Goal: Task Accomplishment & Management: Complete application form

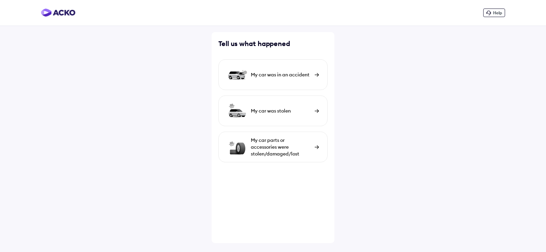
click at [317, 74] on img at bounding box center [317, 75] width 4 height 4
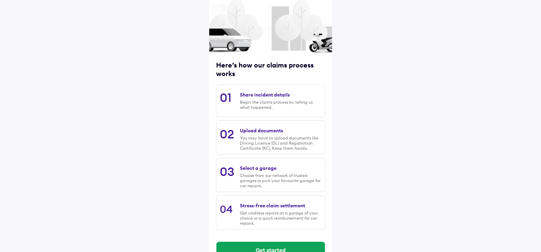
scroll to position [54, 0]
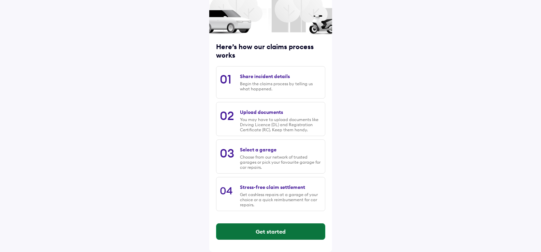
click at [262, 230] on button "Get started" at bounding box center [270, 232] width 109 height 16
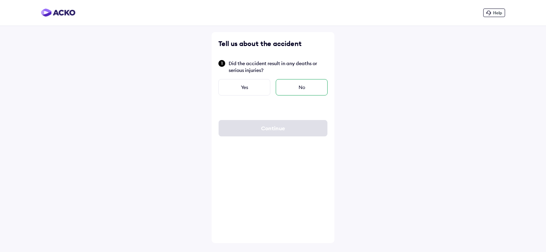
click at [303, 87] on div "No" at bounding box center [302, 87] width 52 height 16
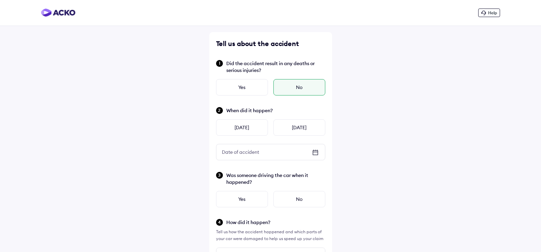
click at [317, 153] on icon at bounding box center [315, 153] width 8 height 8
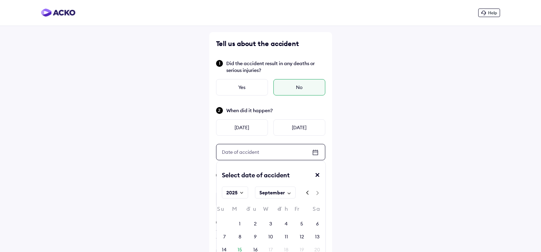
scroll to position [68, 0]
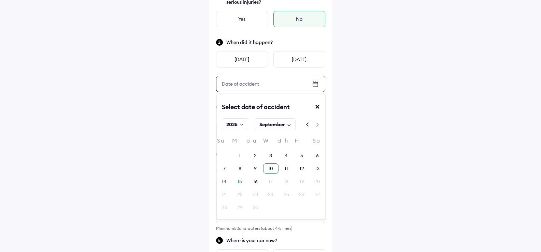
click at [271, 169] on div "10" at bounding box center [270, 168] width 5 height 7
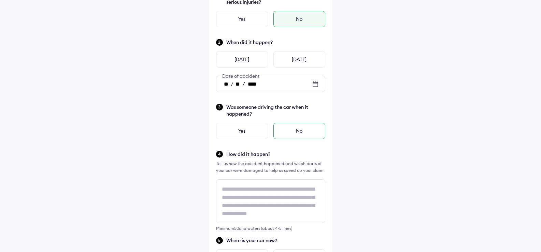
click at [299, 132] on div "No" at bounding box center [299, 131] width 52 height 16
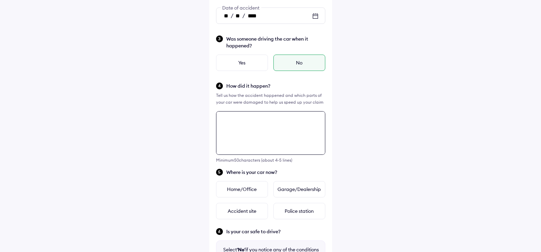
click at [238, 163] on div "Minimum 50 characters (about 4-5 lines)" at bounding box center [270, 137] width 109 height 52
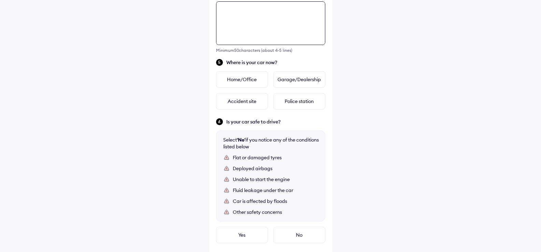
scroll to position [248, 0]
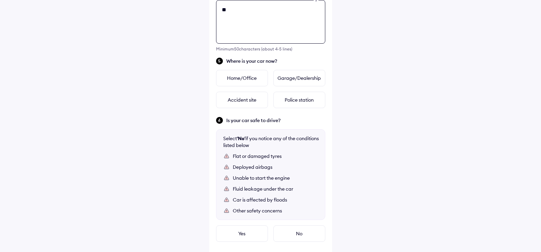
type textarea "*"
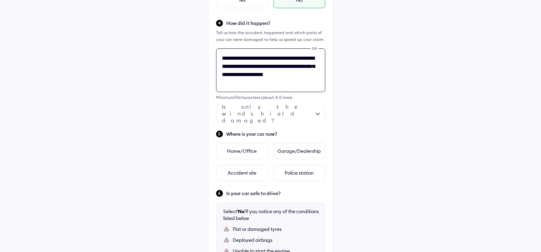
scroll to position [214, 0]
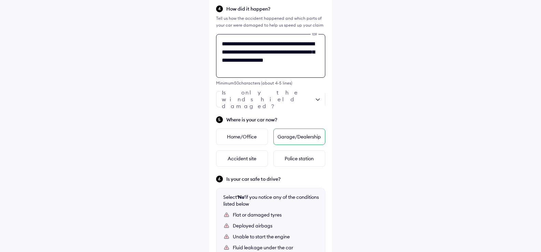
type textarea "**********"
click at [296, 136] on div "Garage/Dealership" at bounding box center [299, 137] width 52 height 16
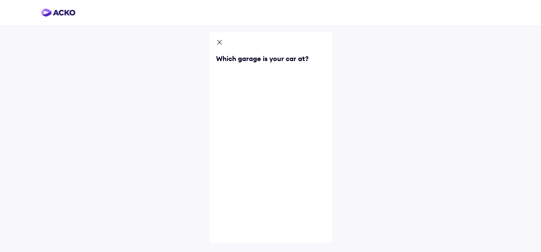
scroll to position [0, 0]
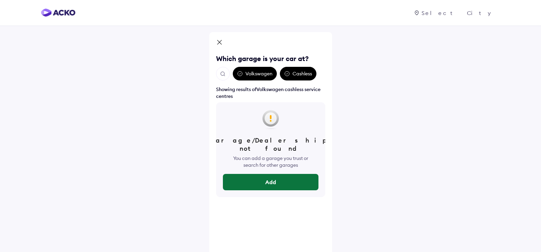
click at [273, 177] on button "Add" at bounding box center [271, 182] width 96 height 16
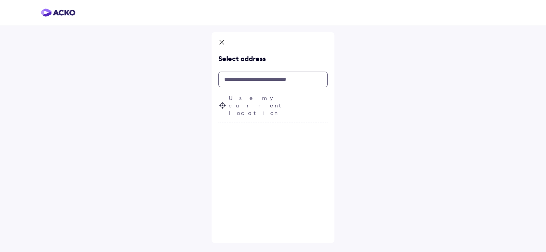
click at [250, 83] on input "text" at bounding box center [273, 80] width 109 height 16
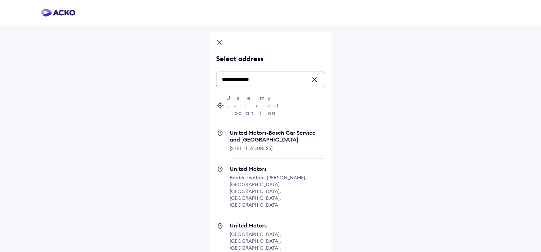
click at [264, 145] on span "[STREET_ADDRESS]" at bounding box center [251, 148] width 43 height 6
type input "**********"
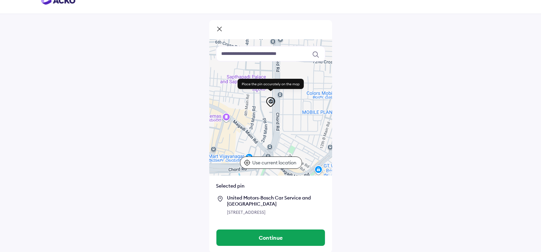
scroll to position [19, 0]
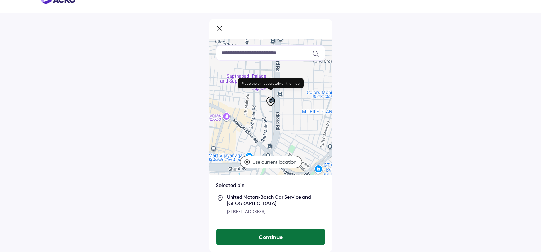
click at [272, 241] on button "Continue" at bounding box center [270, 237] width 109 height 16
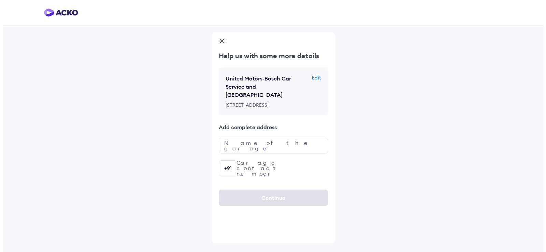
scroll to position [0, 0]
click at [258, 153] on input "text" at bounding box center [273, 146] width 109 height 16
type input "**********"
click at [255, 172] on input "number" at bounding box center [273, 168] width 109 height 16
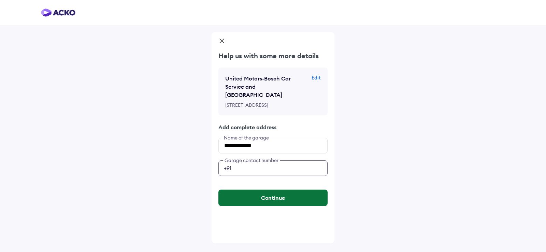
type input "**********"
click at [280, 206] on button "Continue" at bounding box center [273, 198] width 109 height 16
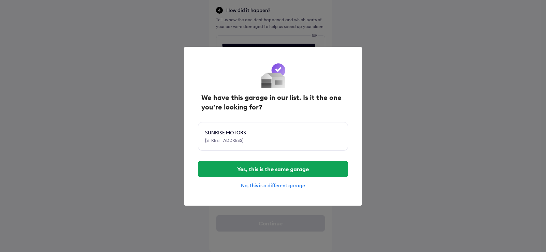
scroll to position [231, 0]
click at [275, 188] on div "No, this is a different garage" at bounding box center [273, 186] width 150 height 6
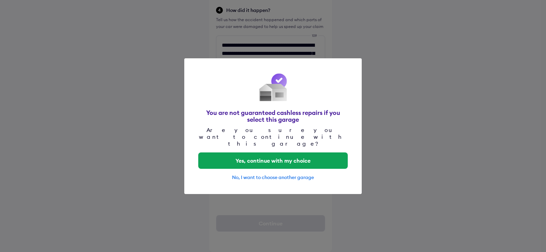
click at [278, 174] on div "No, I want to choose another garage" at bounding box center [273, 177] width 150 height 6
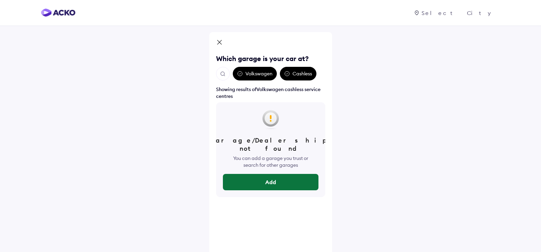
click at [273, 176] on button "Add" at bounding box center [271, 182] width 96 height 16
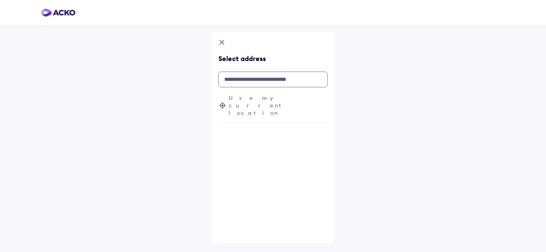
click at [262, 80] on input "text" at bounding box center [273, 80] width 109 height 16
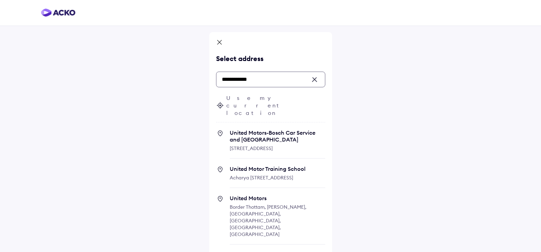
click at [268, 129] on span "United Motors-Bosch Car Service and [GEOGRAPHIC_DATA]" at bounding box center [278, 136] width 96 height 14
type input "**********"
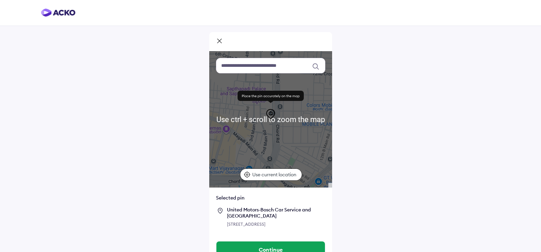
scroll to position [19, 0]
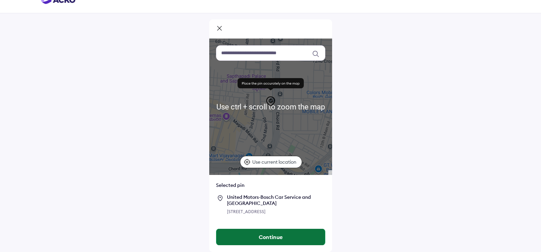
click at [269, 240] on button "Continue" at bounding box center [270, 237] width 109 height 16
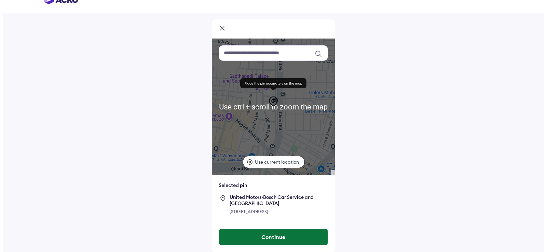
scroll to position [0, 0]
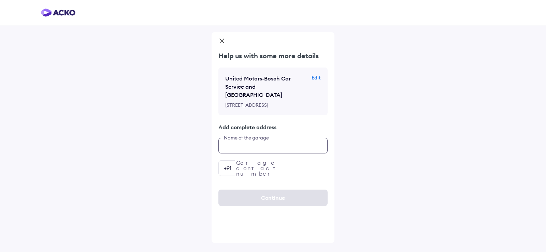
click at [264, 150] on input "text" at bounding box center [273, 146] width 109 height 16
type input "**********"
click at [258, 176] on input "number" at bounding box center [273, 168] width 109 height 16
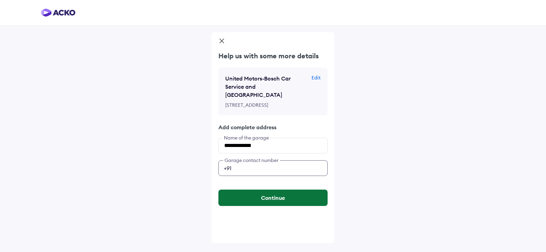
type input "**********"
click at [270, 205] on button "Continue" at bounding box center [273, 198] width 109 height 16
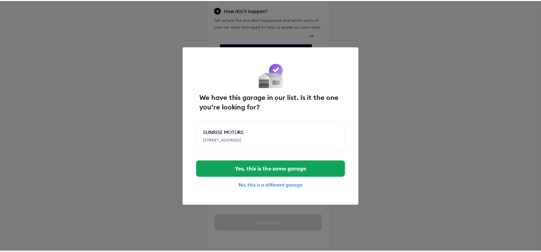
scroll to position [231, 0]
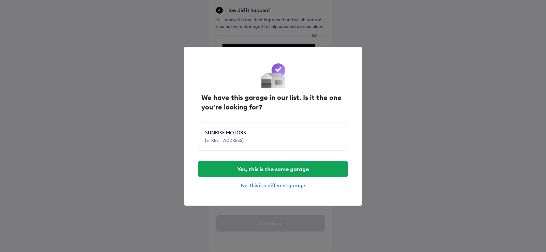
click at [265, 189] on div "No, this is a different garage" at bounding box center [273, 186] width 150 height 6
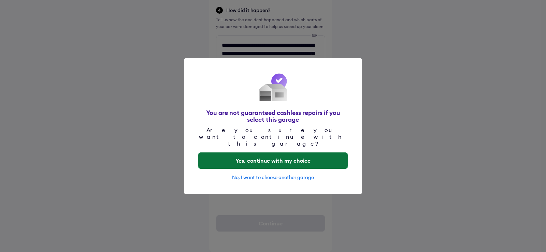
click at [284, 154] on button "Yes, continue with my choice" at bounding box center [273, 161] width 150 height 16
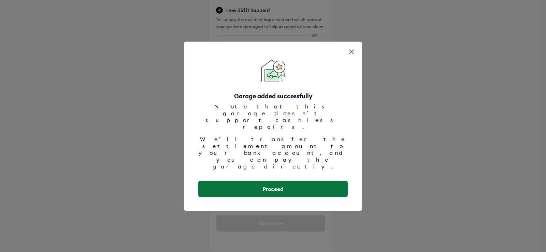
click at [279, 181] on button "Proceed" at bounding box center [273, 189] width 150 height 16
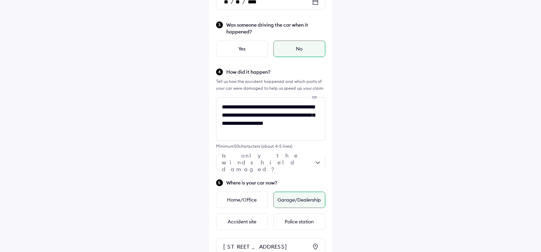
scroll to position [163, 0]
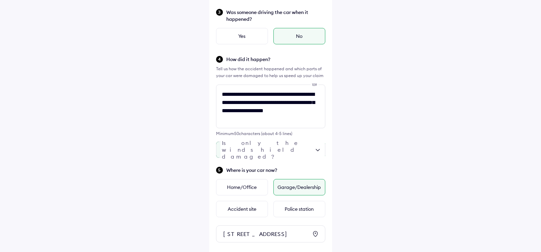
click at [317, 152] on div at bounding box center [270, 150] width 109 height 16
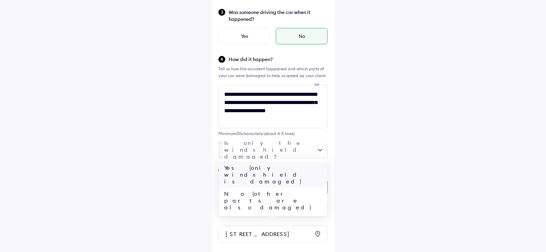
click at [289, 168] on div "Yes (only windshield is damaged)" at bounding box center [273, 175] width 109 height 26
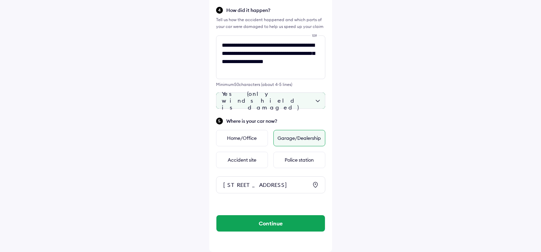
scroll to position [231, 0]
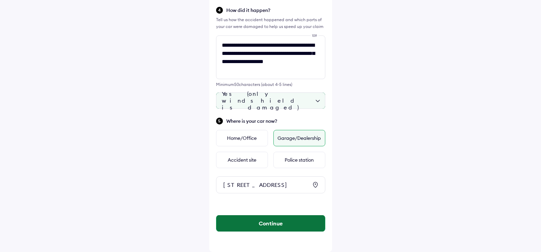
click at [271, 223] on button "Continue" at bounding box center [270, 223] width 109 height 16
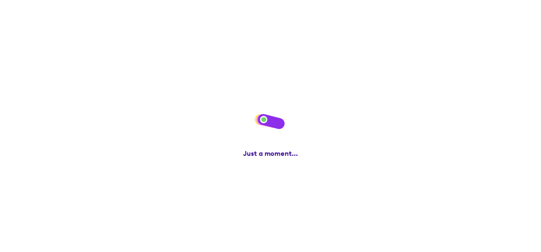
scroll to position [0, 0]
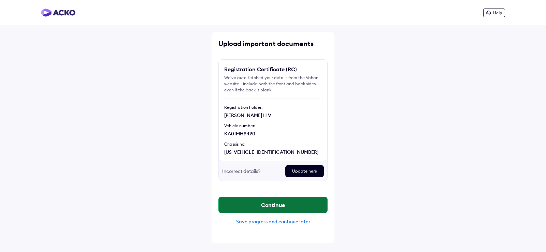
click at [268, 207] on button "Continue" at bounding box center [273, 205] width 109 height 16
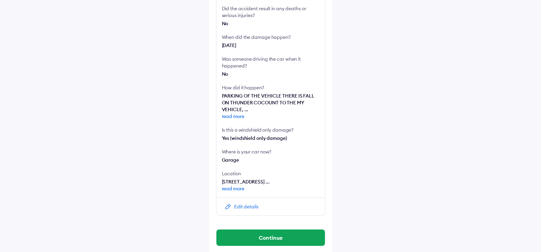
scroll to position [168, 0]
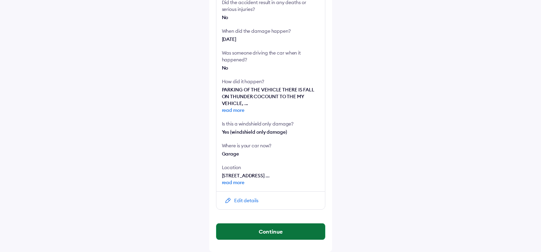
click at [281, 234] on button "Continue" at bounding box center [270, 232] width 109 height 16
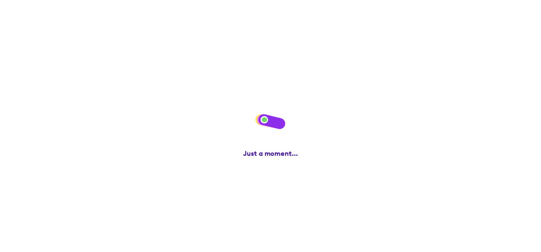
scroll to position [0, 0]
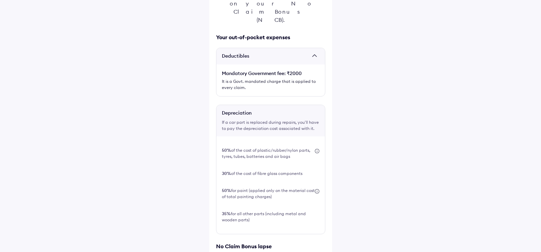
scroll to position [199, 0]
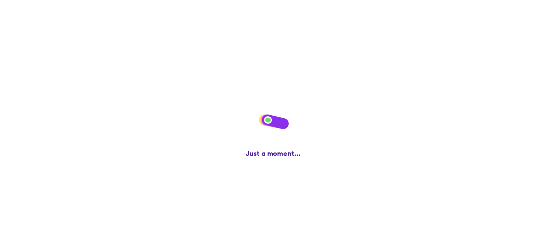
scroll to position [0, 0]
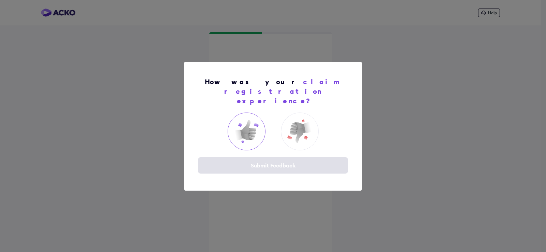
click at [244, 125] on img at bounding box center [246, 131] width 27 height 27
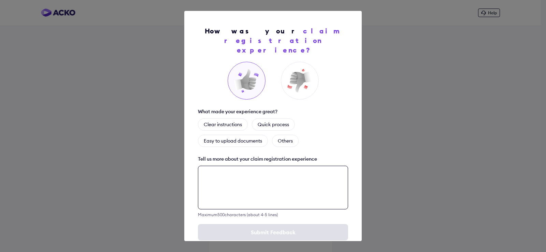
click at [236, 166] on textarea at bounding box center [273, 188] width 150 height 44
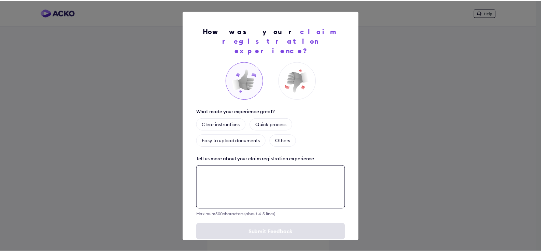
scroll to position [7, 0]
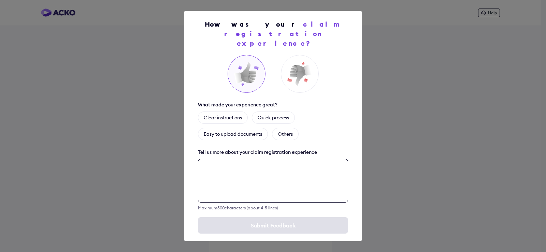
type textarea "*"
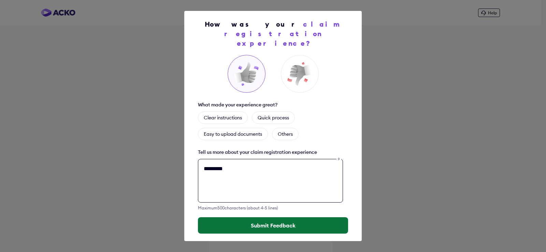
type textarea "*********"
click at [271, 217] on button "Submit Feedback" at bounding box center [273, 225] width 150 height 16
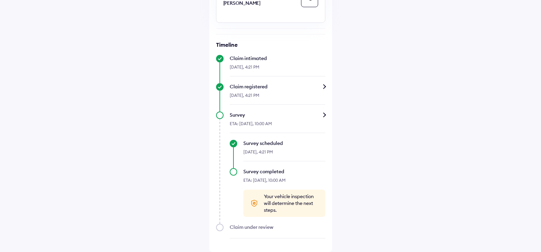
scroll to position [205, 0]
